Goal: Task Accomplishment & Management: Manage account settings

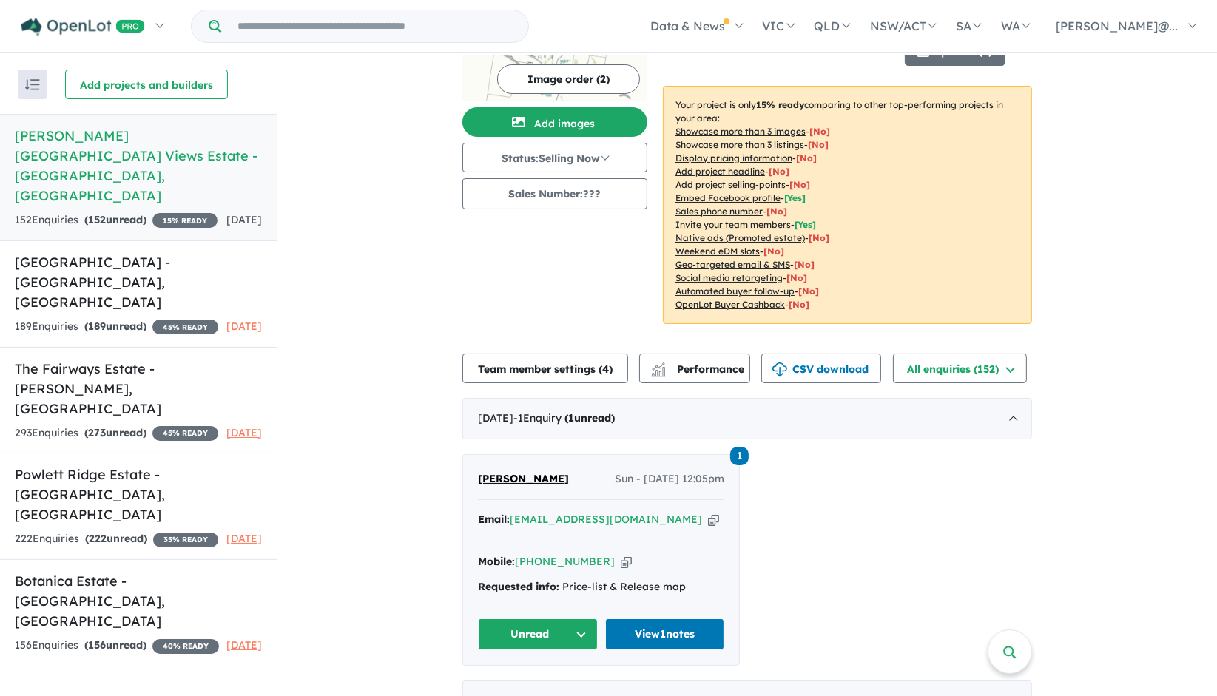
scroll to position [164, 0]
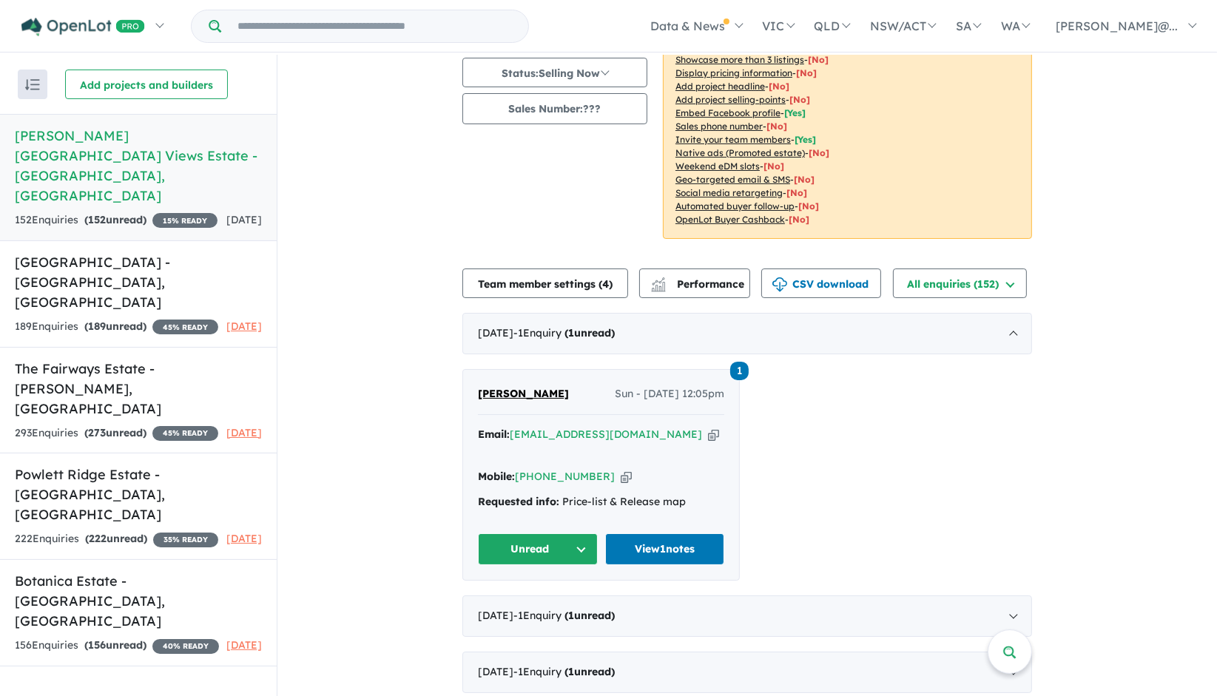
click at [515, 387] on span "[PERSON_NAME]" at bounding box center [523, 393] width 91 height 13
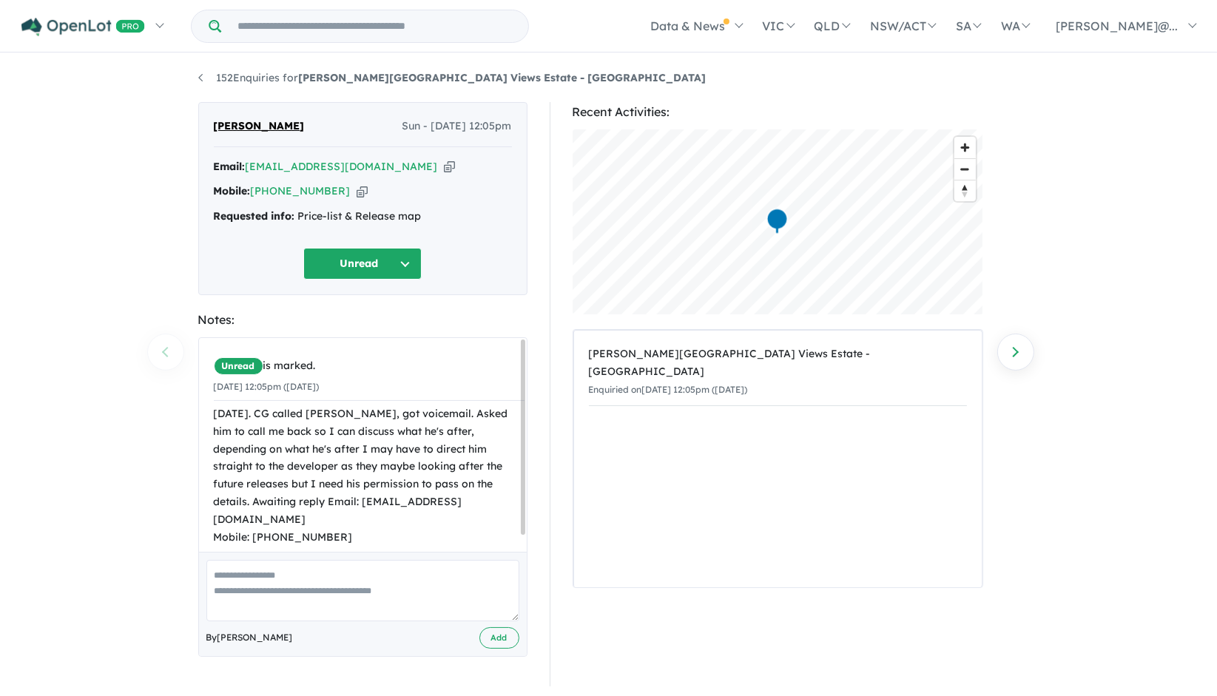
click at [309, 586] on textarea at bounding box center [362, 590] width 313 height 61
click at [254, 583] on textarea at bounding box center [362, 590] width 313 height 61
type textarea "*"
click at [402, 592] on textarea "**********" at bounding box center [362, 590] width 313 height 61
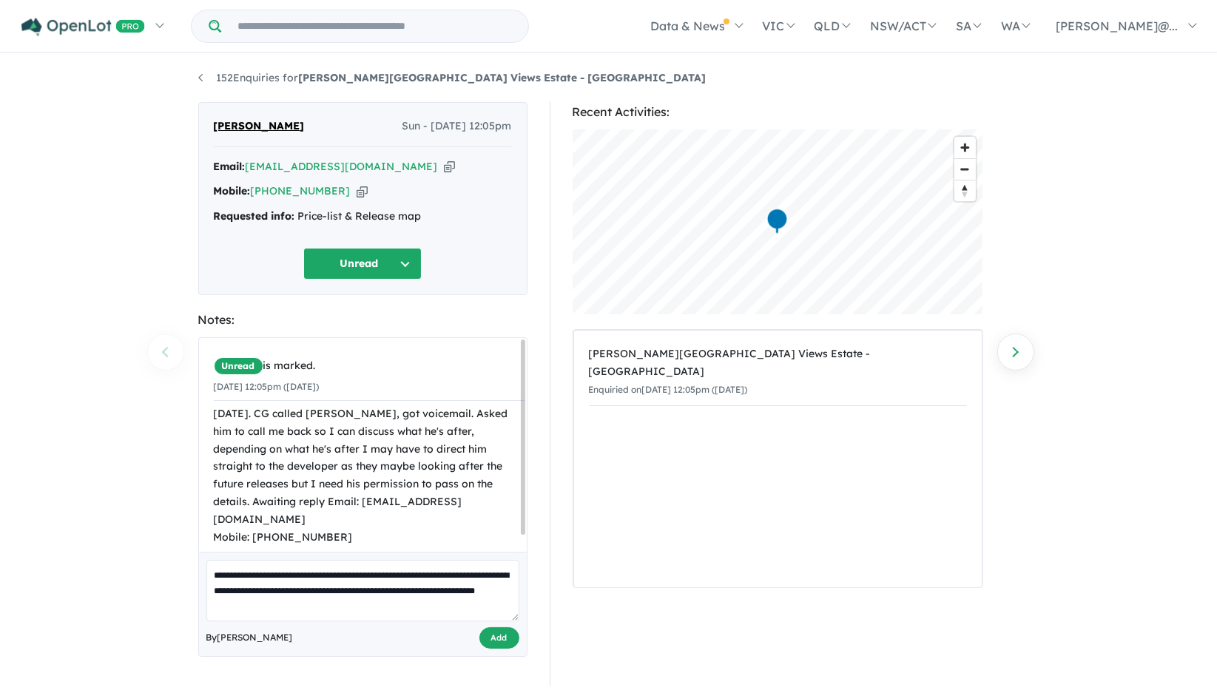
type textarea "**********"
click at [500, 629] on button "Add" at bounding box center [499, 637] width 40 height 21
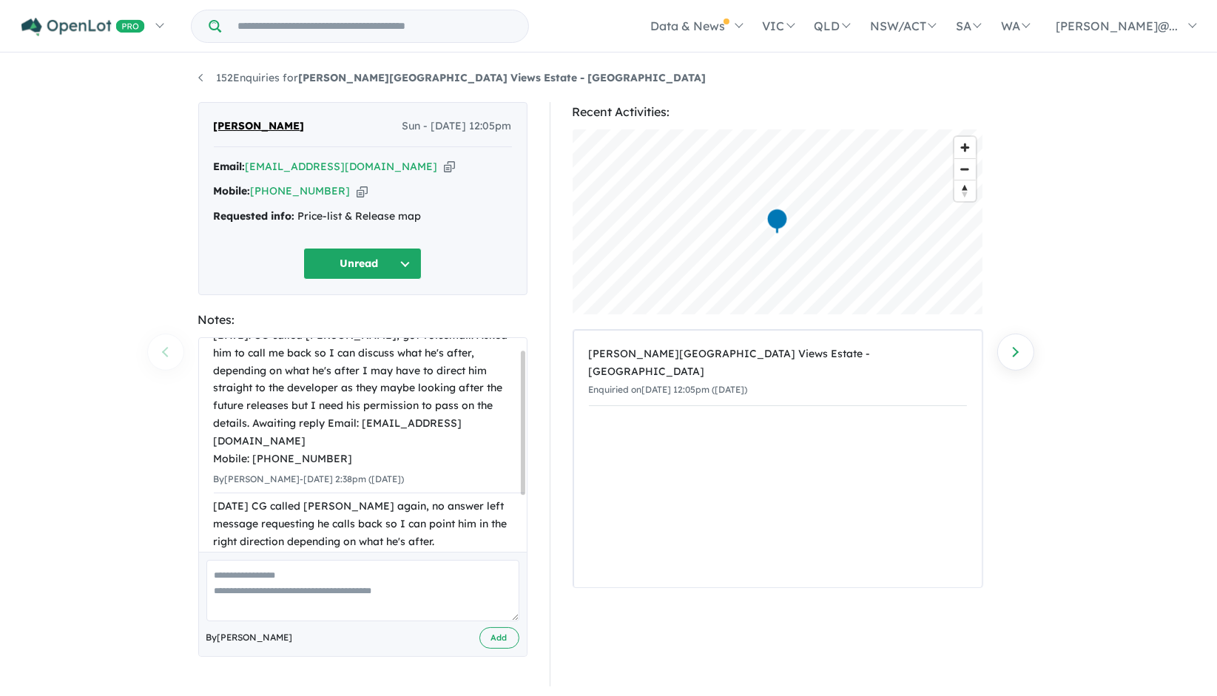
scroll to position [16, 0]
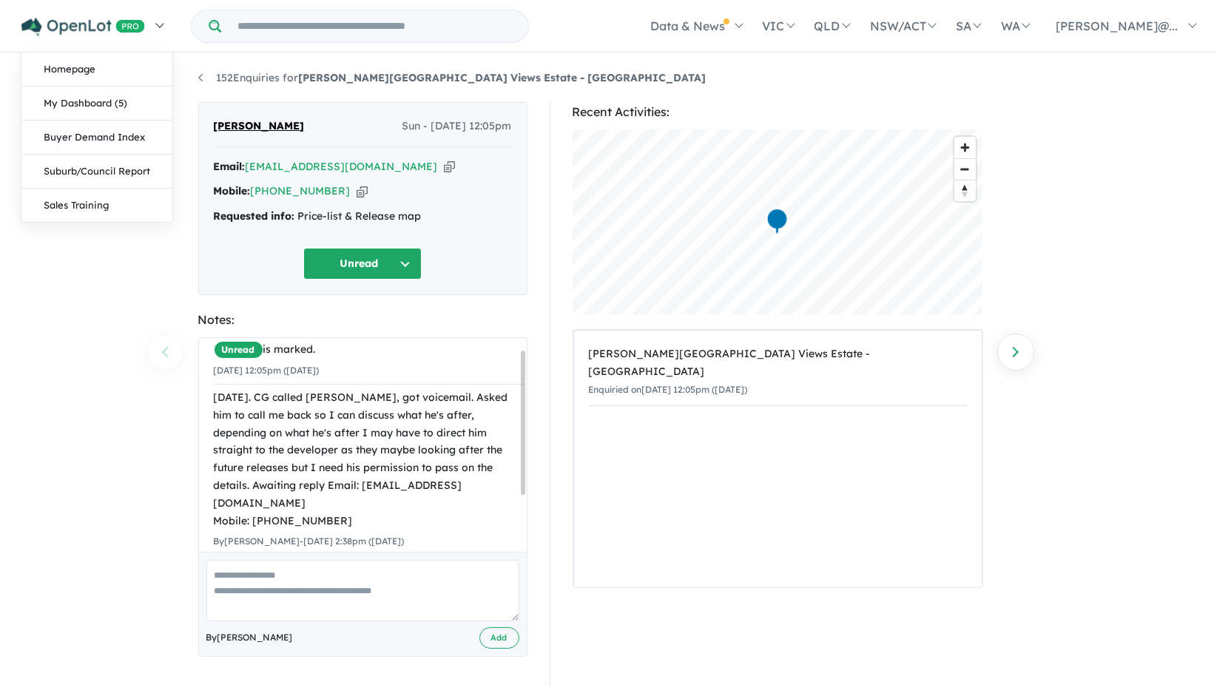
click at [104, 18] on img at bounding box center [83, 27] width 124 height 18
click at [98, 99] on link "My Dashboard (5)" at bounding box center [96, 104] width 151 height 34
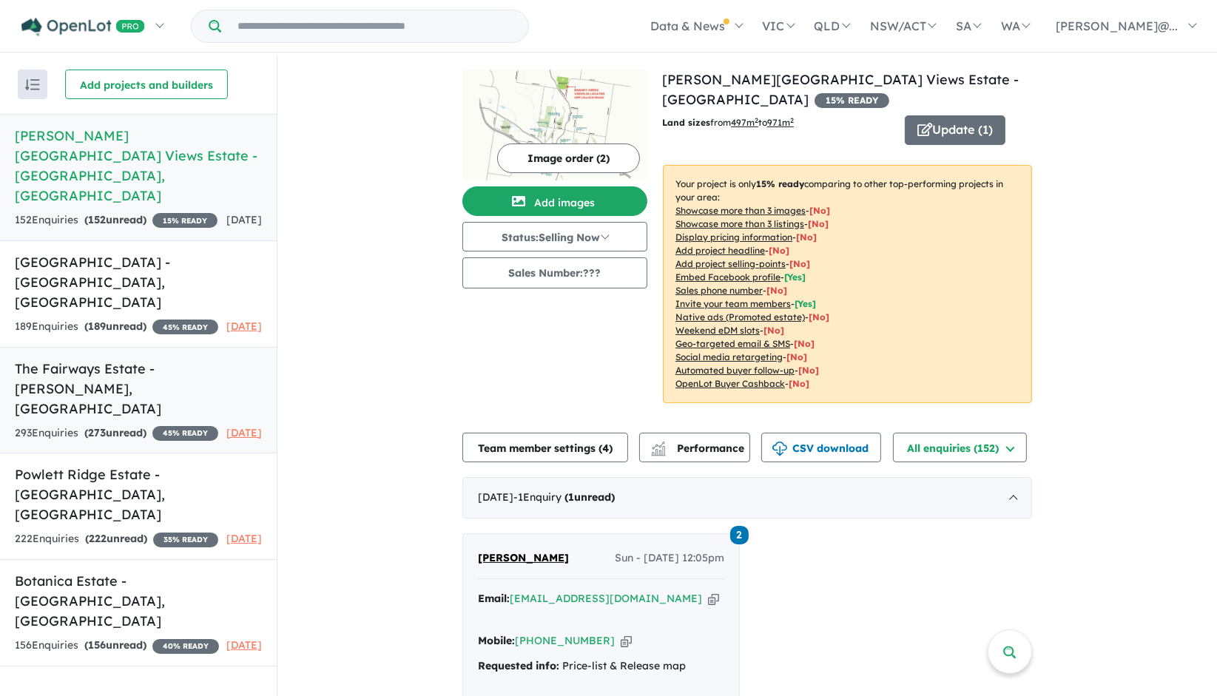
click at [137, 359] on h5 "The Fairways Estate - [GEOGRAPHIC_DATA][PERSON_NAME][GEOGRAPHIC_DATA]" at bounding box center [138, 389] width 247 height 60
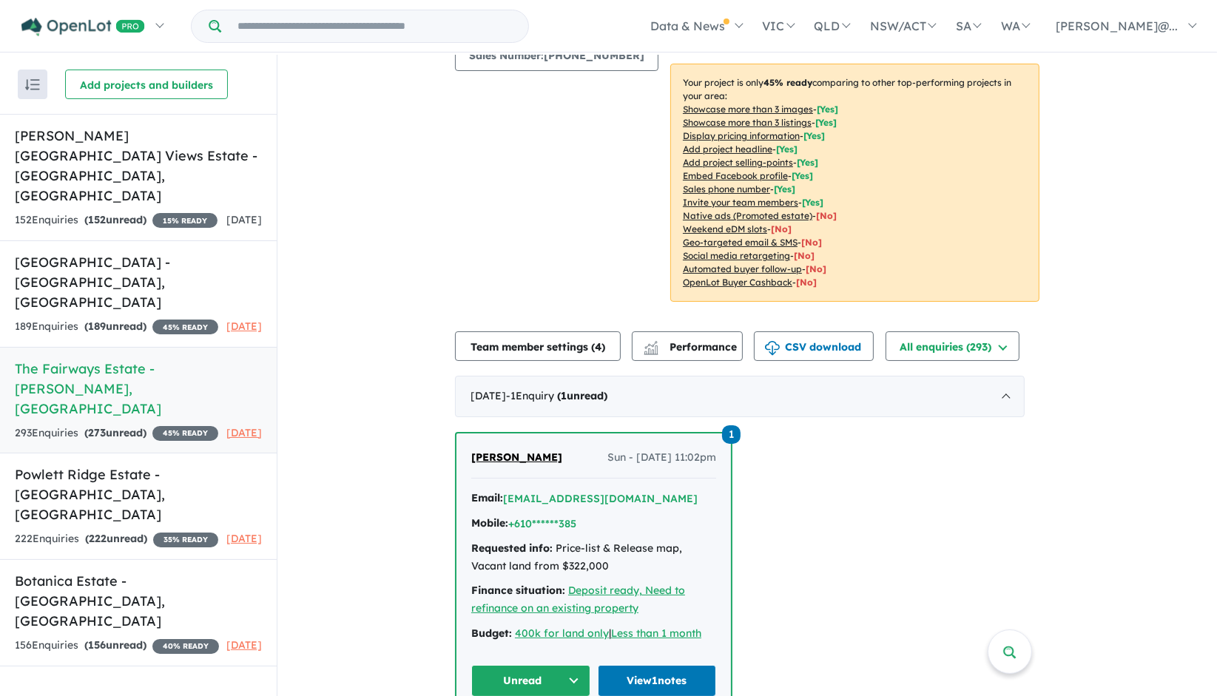
scroll to position [246, 0]
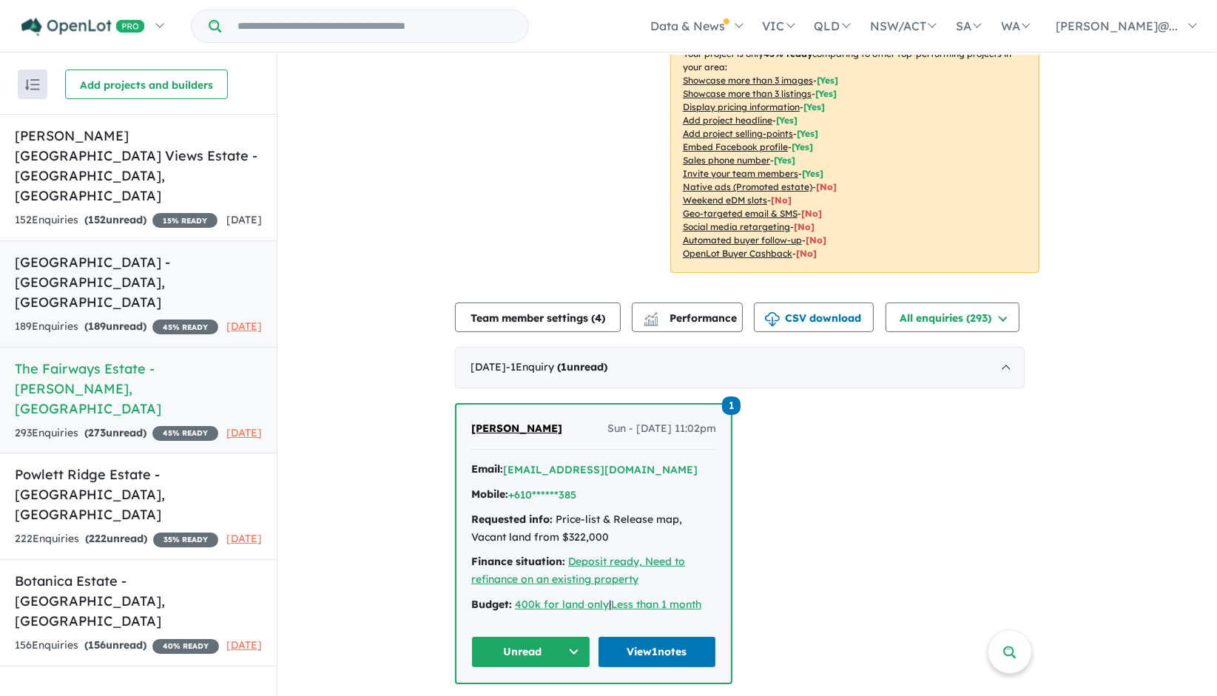
click at [169, 252] on h5 "[GEOGRAPHIC_DATA] - [GEOGRAPHIC_DATA][PERSON_NAME][GEOGRAPHIC_DATA]" at bounding box center [138, 282] width 247 height 60
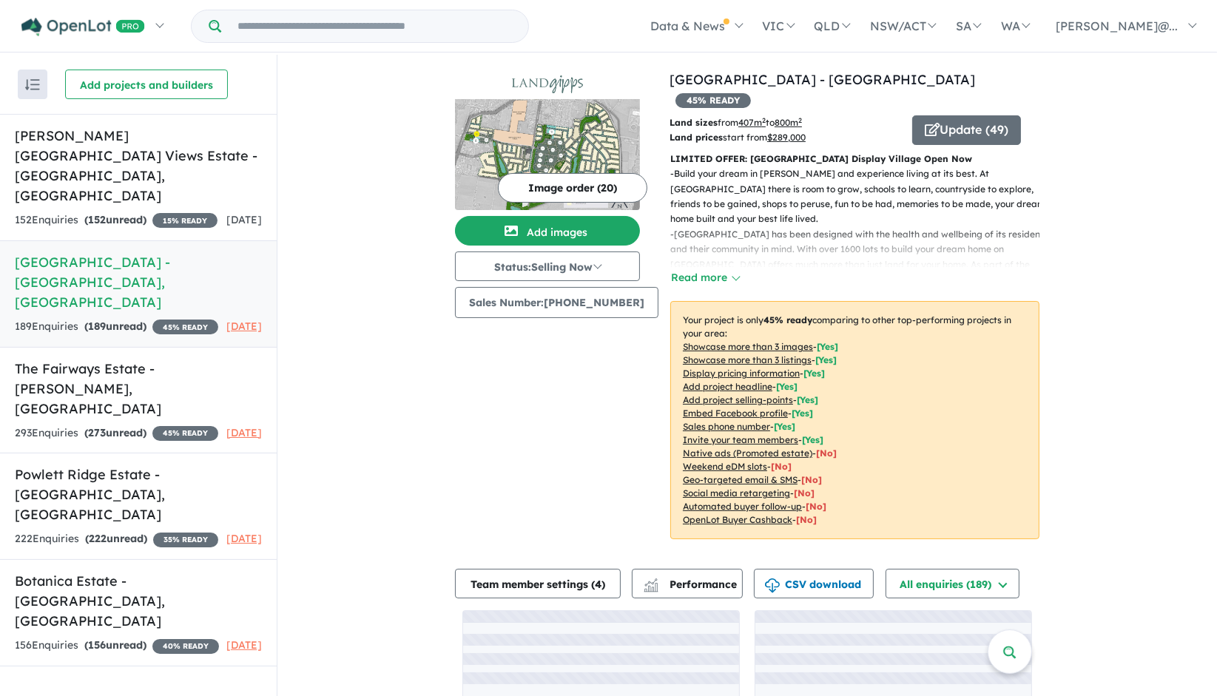
scroll to position [74, 0]
